Goal: Information Seeking & Learning: Learn about a topic

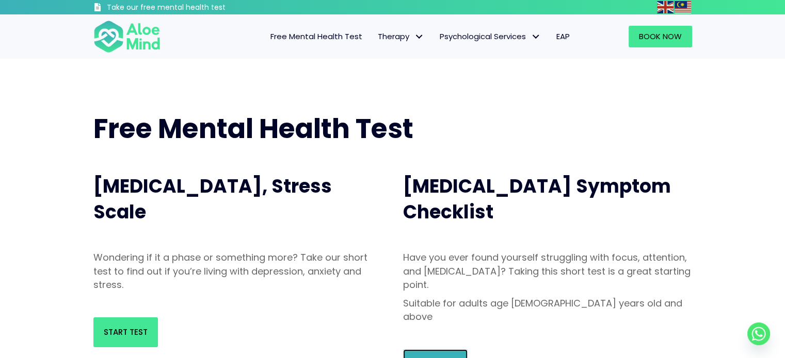
click at [439, 350] on link "Start Test" at bounding box center [435, 365] width 64 height 30
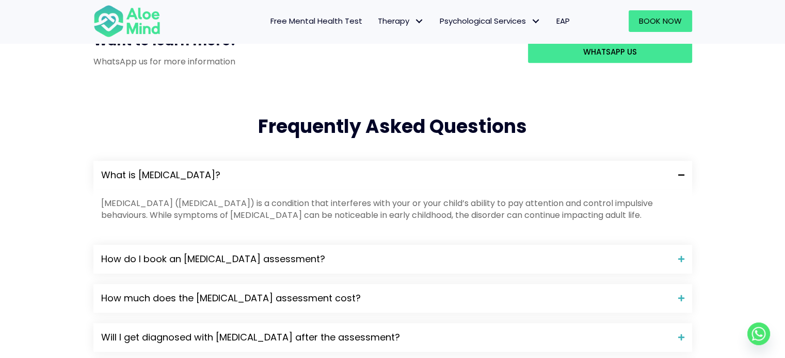
scroll to position [722, 0]
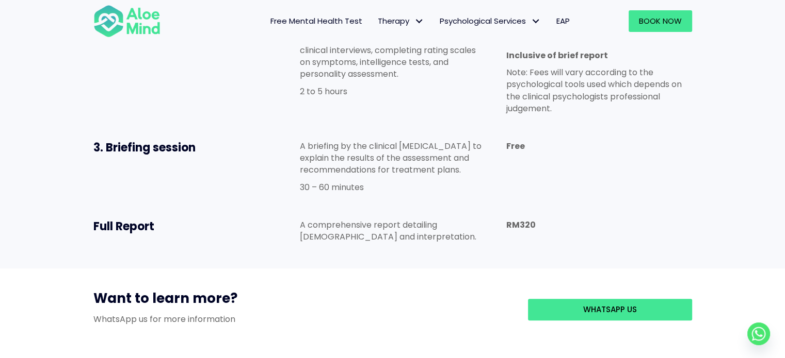
click at [317, 19] on span "Free Mental Health Test" at bounding box center [316, 20] width 92 height 11
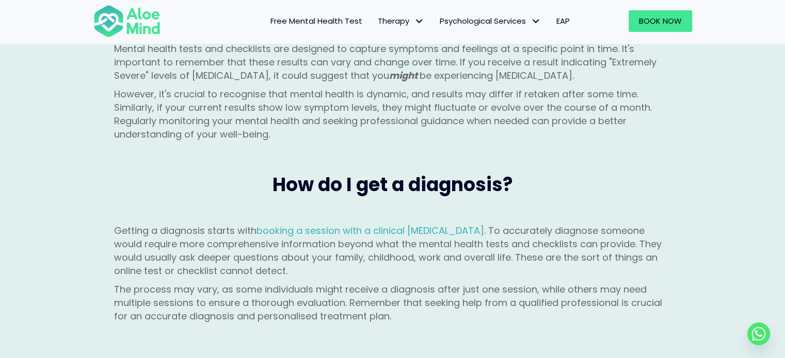
scroll to position [1547, 0]
